Goal: Information Seeking & Learning: Learn about a topic

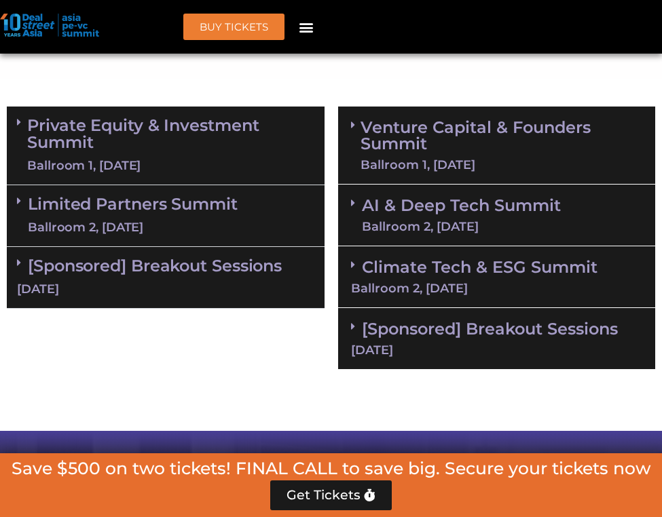
scroll to position [945, 0]
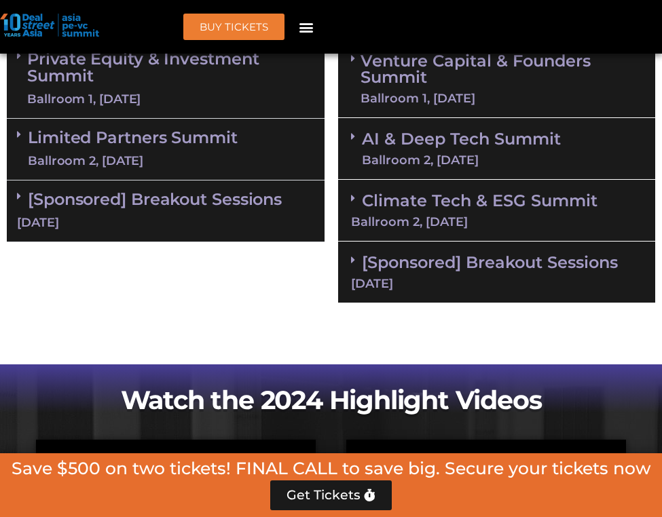
click at [394, 208] on div "Climate Tech & ESG Summit Ballroom 2, [DATE]" at bounding box center [497, 211] width 318 height 62
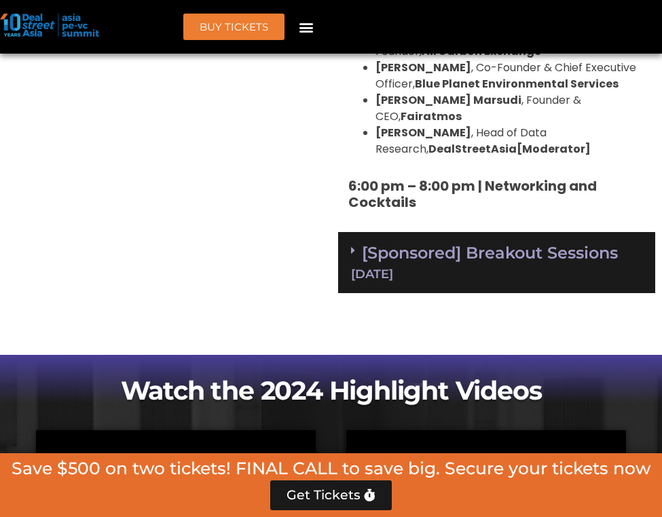
scroll to position [2145, 0]
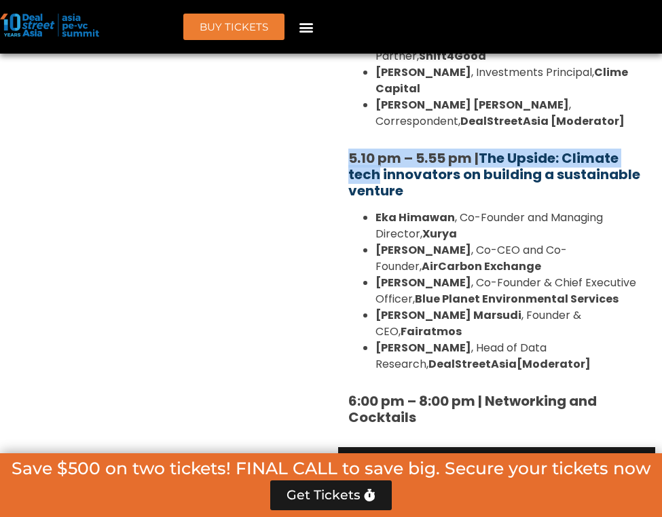
drag, startPoint x: 348, startPoint y: 87, endPoint x: 375, endPoint y: 109, distance: 35.2
click at [375, 149] on b "5.10 pm – 5.55 pm | The Upside: Climate tech innovators on building a sustainab…" at bounding box center [494, 175] width 292 height 52
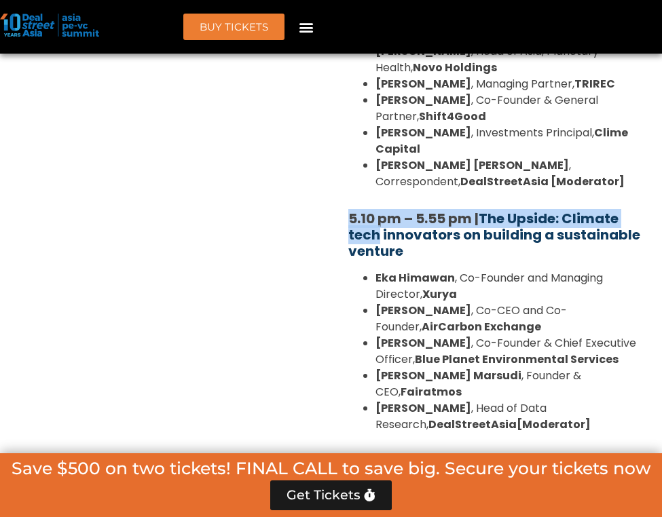
scroll to position [1938, 0]
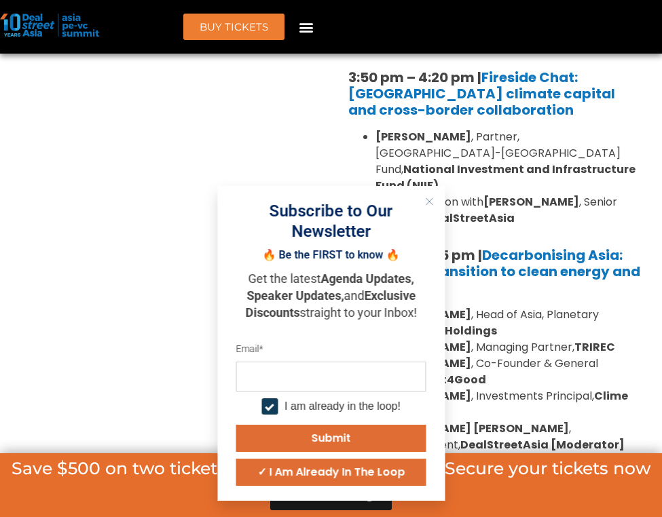
scroll to position [1756, 0]
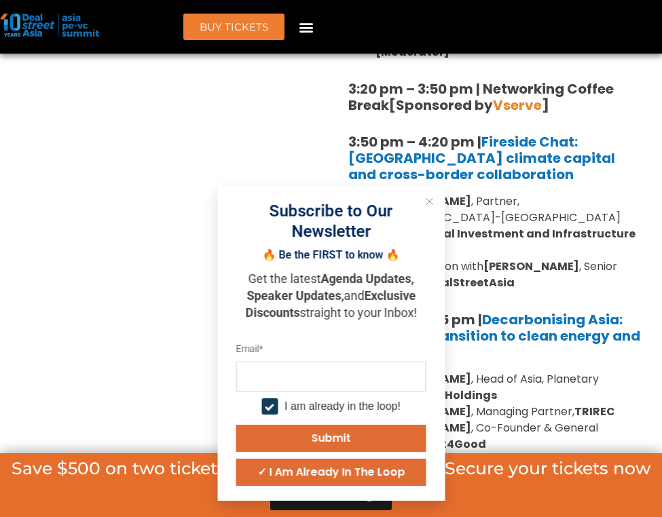
click at [429, 206] on icon "Close" at bounding box center [429, 202] width 8 height 8
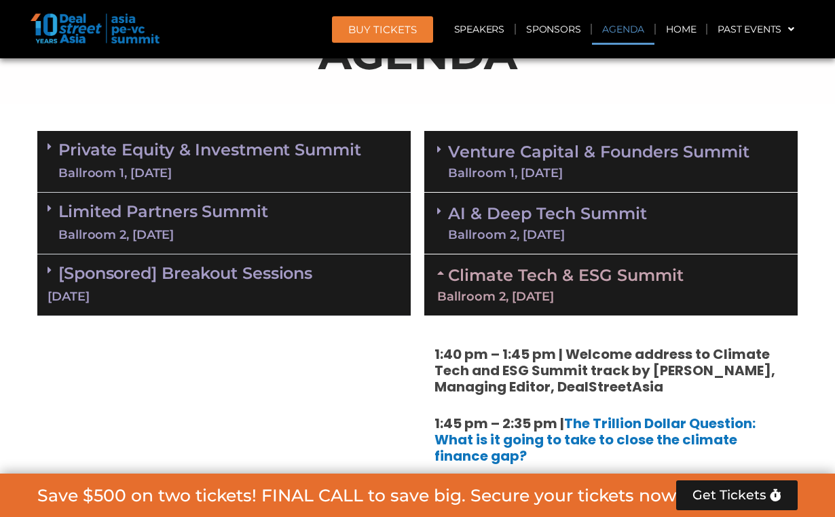
scroll to position [779, 0]
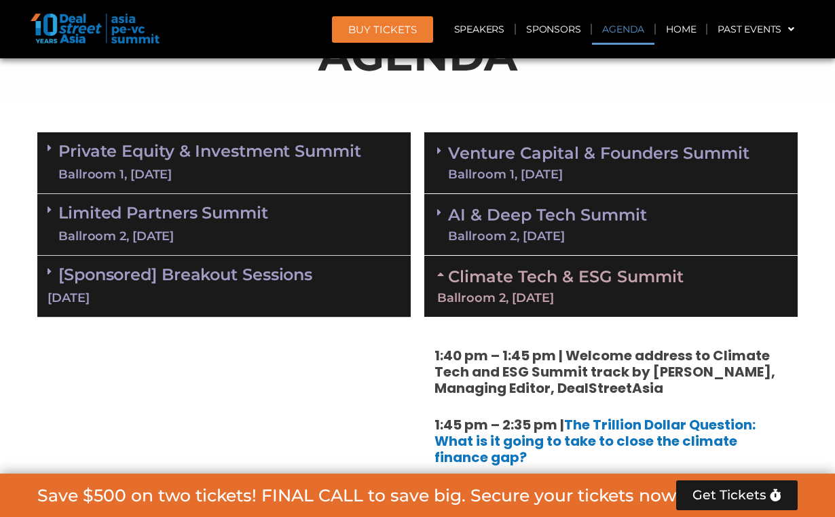
click at [465, 178] on div "Ballroom 1, [DATE]" at bounding box center [598, 174] width 301 height 12
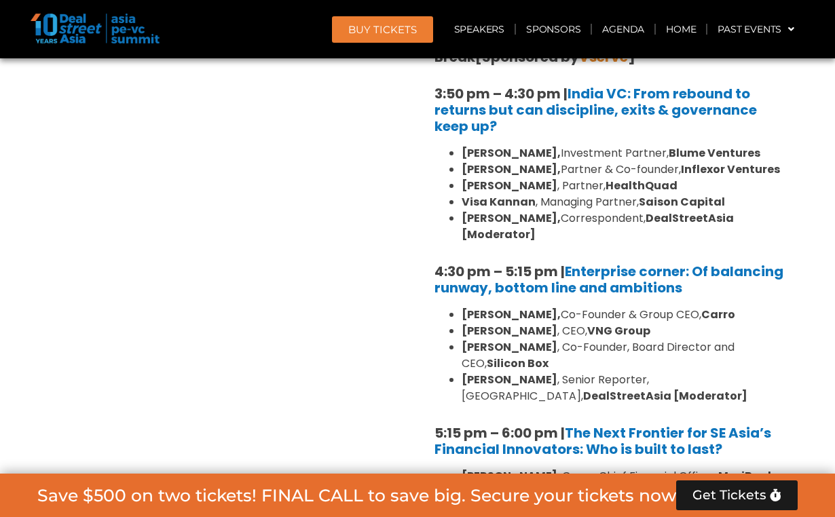
scroll to position [2274, 0]
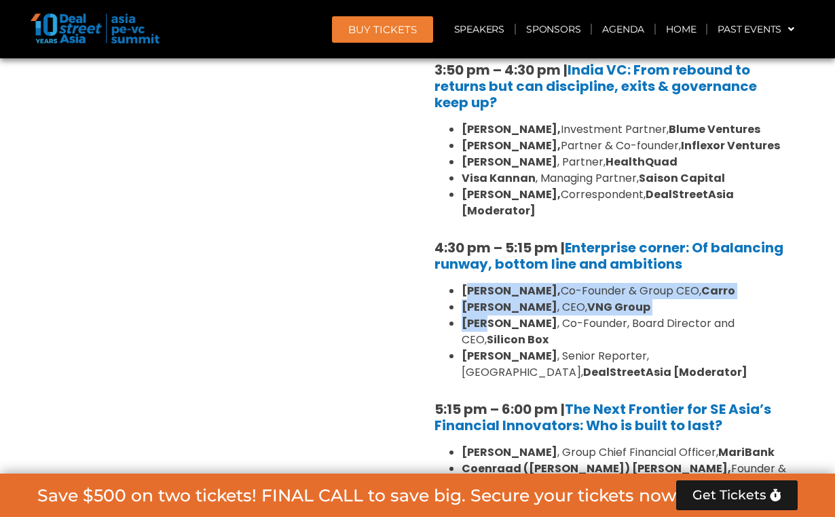
drag, startPoint x: 466, startPoint y: 241, endPoint x: 479, endPoint y: 272, distance: 33.8
click at [479, 283] on ul "[PERSON_NAME], Co-Founder & Group CEO, [PERSON_NAME] , CEO, VNG Group [PERSON_N…" at bounding box center [611, 332] width 353 height 98
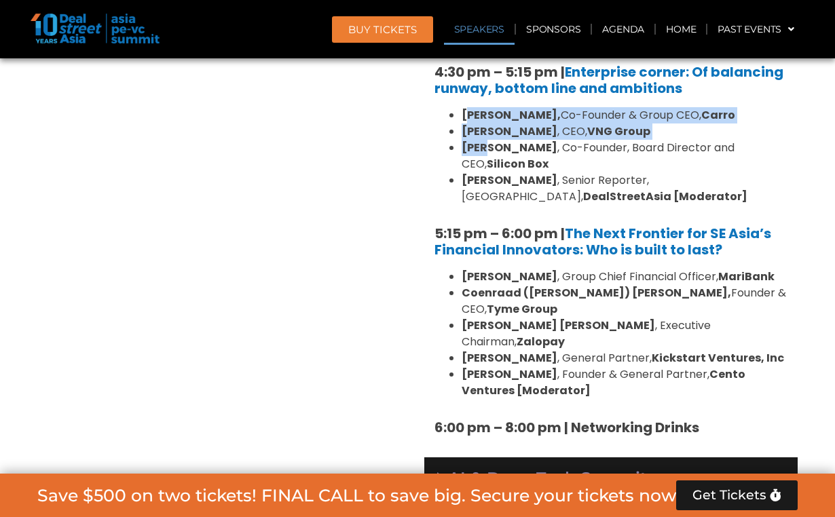
scroll to position [2496, 0]
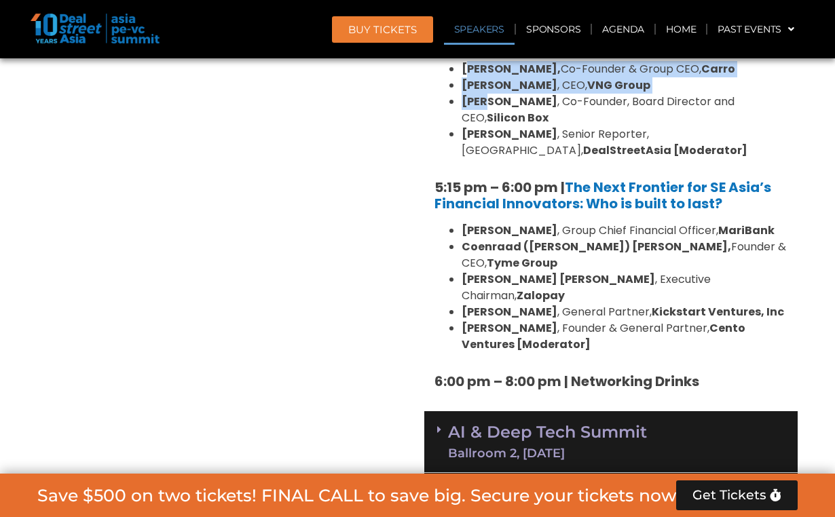
click at [494, 424] on link "AI & Deep Tech Summit Ballroom 2, [DATE]" at bounding box center [547, 441] width 199 height 35
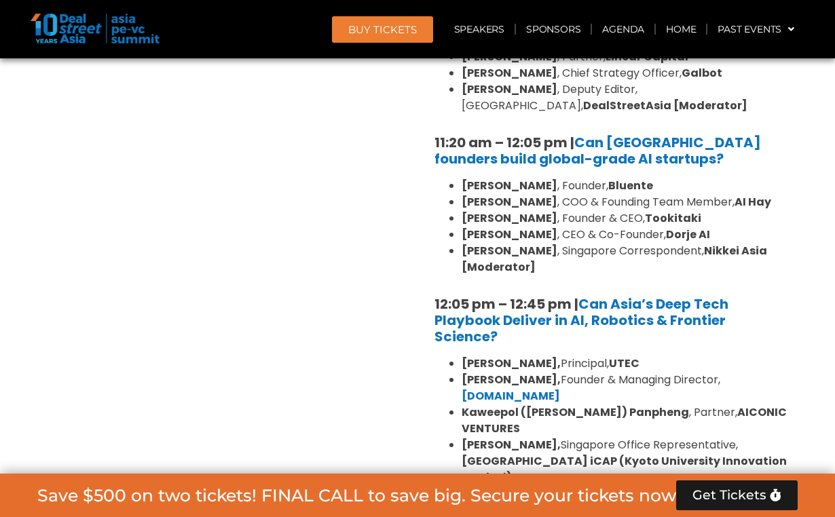
scroll to position [3097, 0]
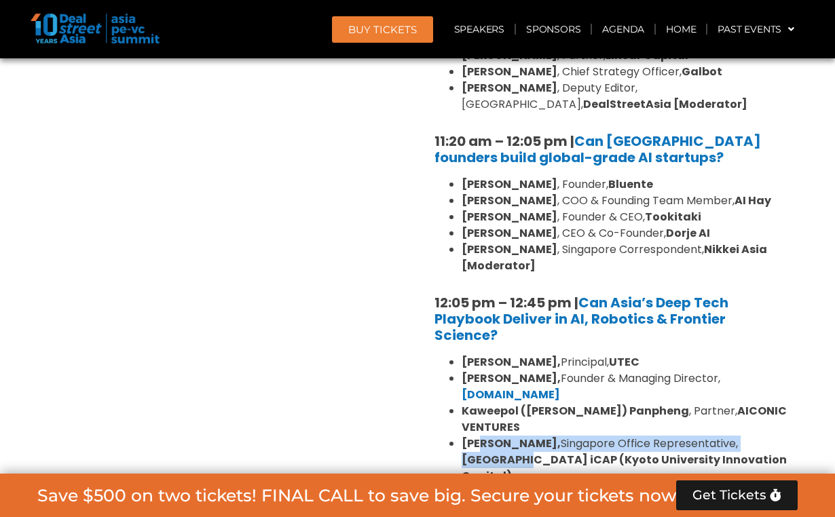
drag, startPoint x: 483, startPoint y: 308, endPoint x: 483, endPoint y: 325, distance: 16.3
click at [483, 436] on li "[PERSON_NAME], [GEOGRAPHIC_DATA] Office Representative, [GEOGRAPHIC_DATA] iCAP …" at bounding box center [625, 460] width 326 height 49
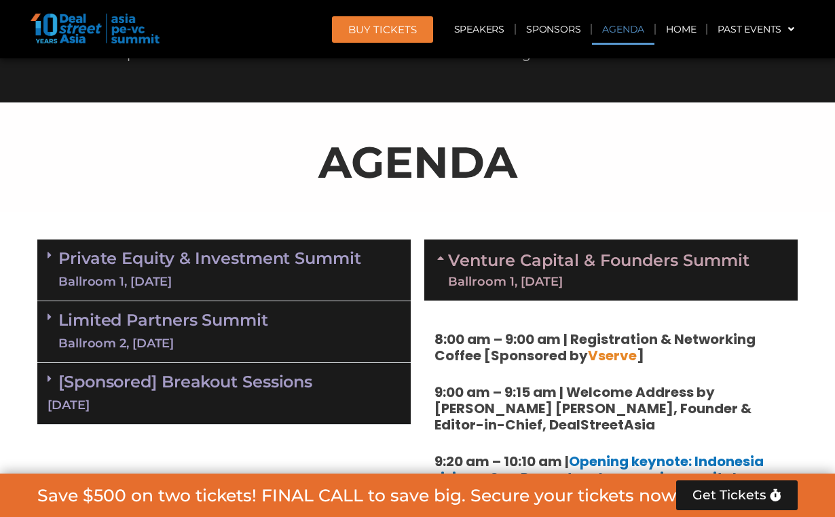
scroll to position [853, 0]
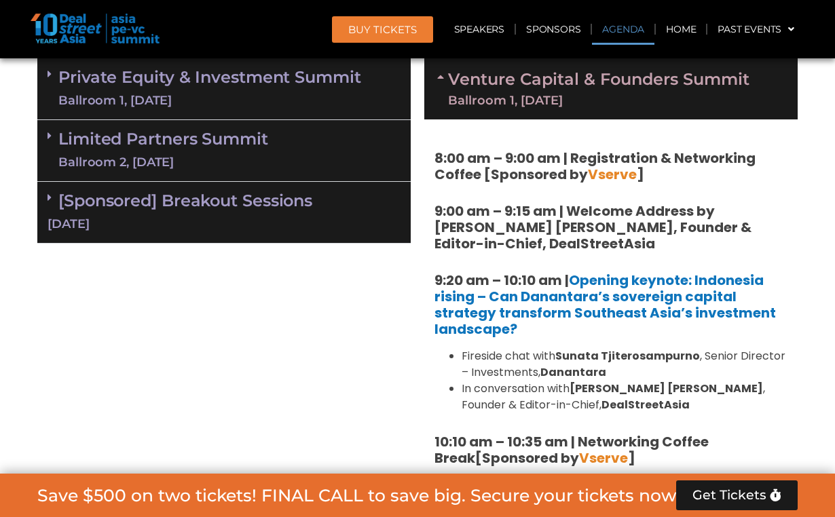
click at [274, 139] on div "Limited Partners [GEOGRAPHIC_DATA] 2, [DATE]" at bounding box center [223, 151] width 373 height 62
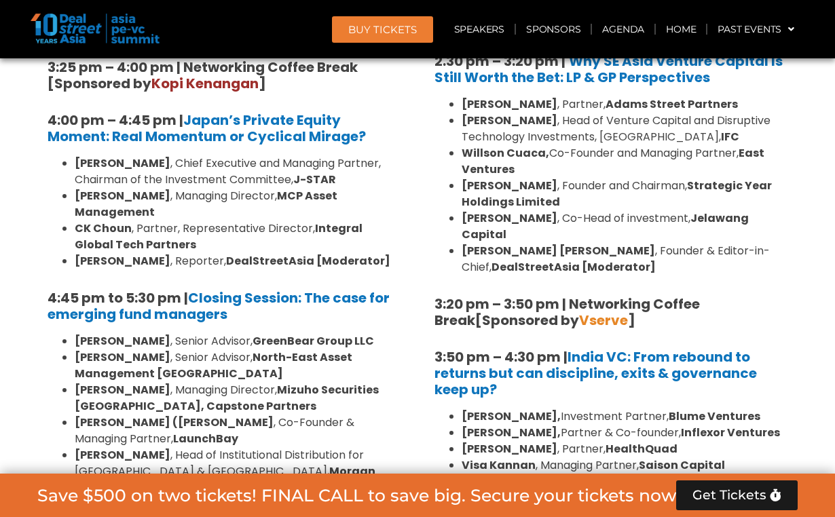
scroll to position [1989, 0]
